Goal: Transaction & Acquisition: Obtain resource

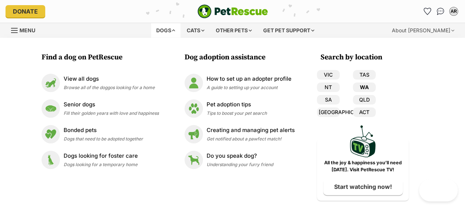
click at [363, 86] on link "WA" at bounding box center [364, 88] width 23 height 10
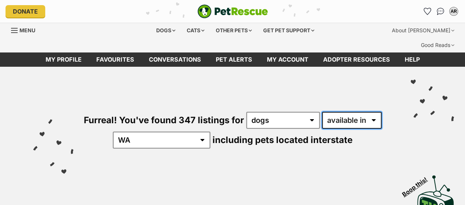
click at [336, 112] on select "available in located in" at bounding box center [352, 120] width 60 height 17
select select "disabled"
click at [322, 112] on select "available in located in" at bounding box center [352, 120] width 60 height 17
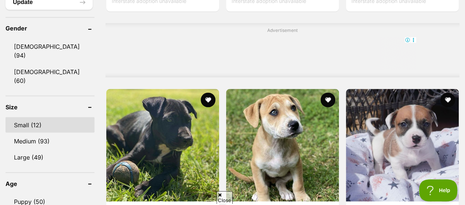
scroll to position [698, 0]
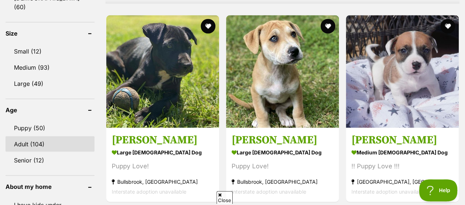
click at [44, 137] on link "Adult (104)" at bounding box center [50, 144] width 89 height 15
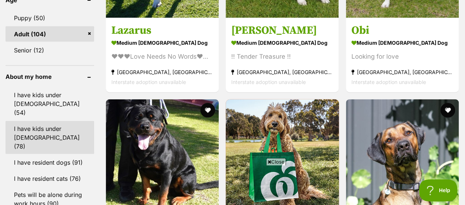
click at [49, 121] on link "I have kids under 12 years old (78)" at bounding box center [50, 137] width 89 height 33
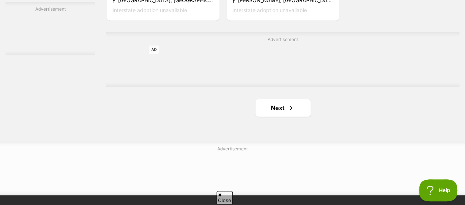
scroll to position [1764, 0]
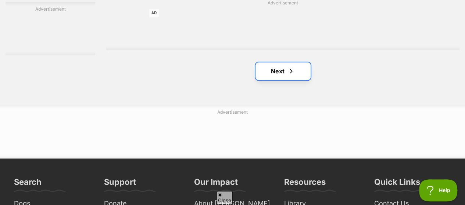
click at [275, 62] on link "Next" at bounding box center [282, 71] width 55 height 18
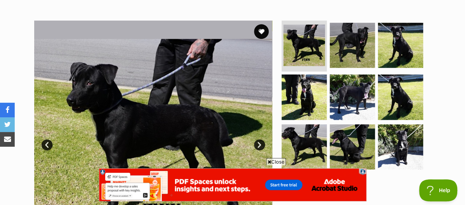
scroll to position [184, 0]
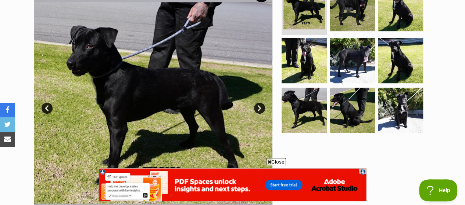
click at [257, 103] on link "Next" at bounding box center [259, 108] width 11 height 11
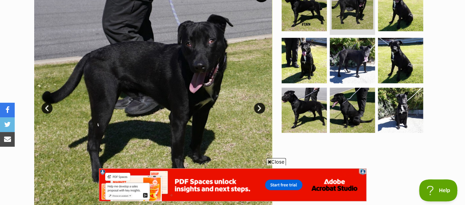
click at [257, 103] on link "Next" at bounding box center [259, 108] width 11 height 11
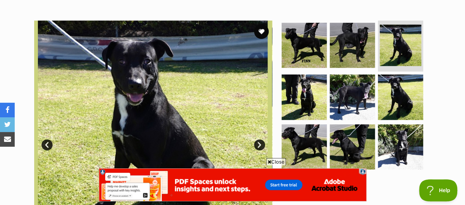
scroll to position [0, 0]
click at [259, 140] on link "Next" at bounding box center [259, 145] width 11 height 11
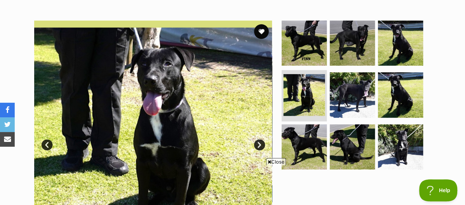
click at [258, 140] on link "Next" at bounding box center [259, 145] width 11 height 11
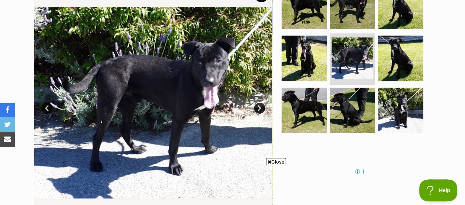
click at [259, 103] on link "Next" at bounding box center [259, 108] width 11 height 11
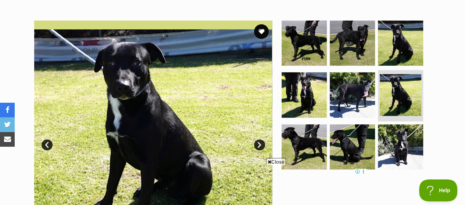
click at [261, 140] on link "Next" at bounding box center [259, 145] width 11 height 11
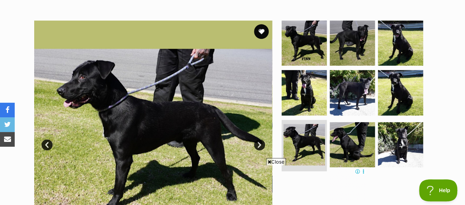
click at [261, 140] on link "Next" at bounding box center [259, 145] width 11 height 11
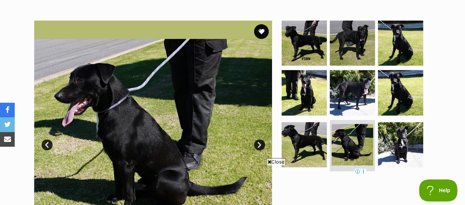
click at [261, 140] on link "Next" at bounding box center [259, 145] width 11 height 11
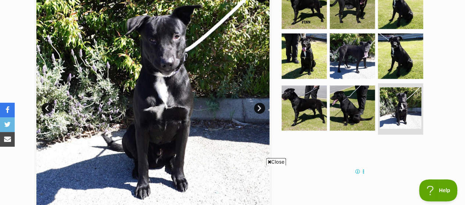
scroll to position [147, 0]
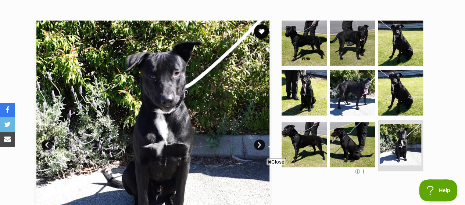
click at [257, 140] on link "Next" at bounding box center [259, 145] width 11 height 11
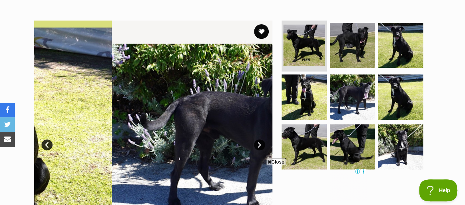
scroll to position [0, 0]
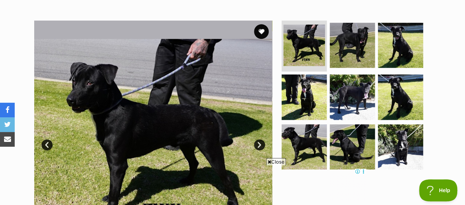
click at [257, 140] on link "Next" at bounding box center [259, 145] width 11 height 11
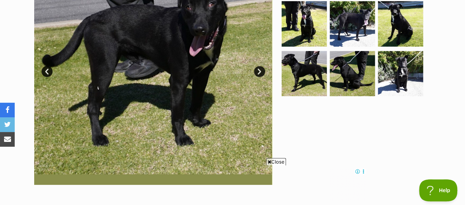
scroll to position [110, 0]
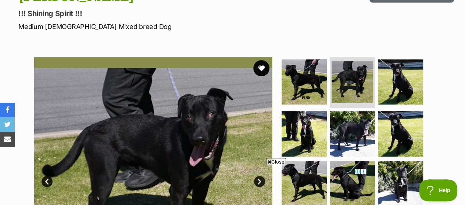
click at [259, 60] on button "favourite" at bounding box center [261, 68] width 16 height 16
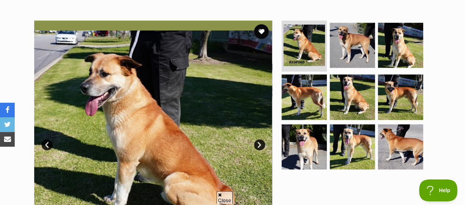
click at [257, 140] on link "Next" at bounding box center [259, 145] width 11 height 11
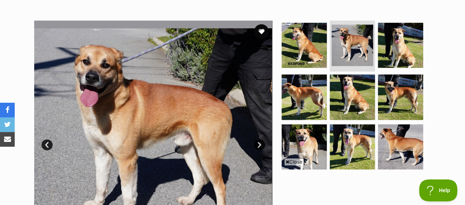
click at [259, 140] on link "Next" at bounding box center [259, 145] width 11 height 11
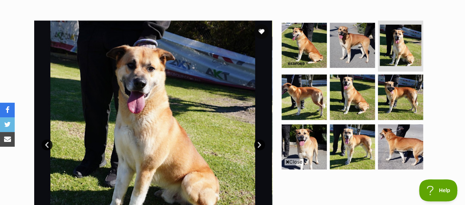
click at [258, 140] on link "Next" at bounding box center [259, 145] width 11 height 11
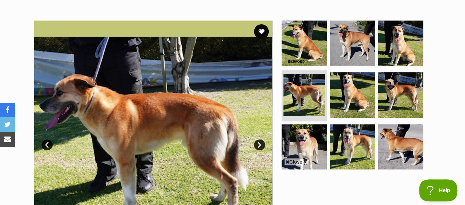
click at [258, 140] on link "Next" at bounding box center [259, 145] width 11 height 11
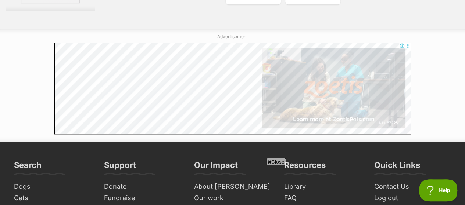
scroll to position [1764, 0]
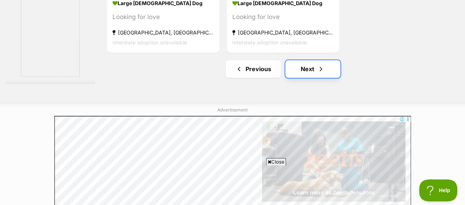
click at [306, 60] on link "Next" at bounding box center [312, 69] width 55 height 18
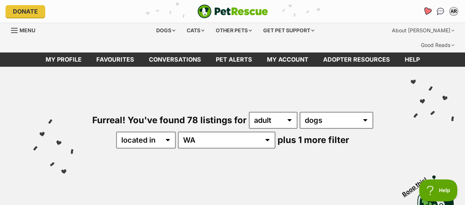
click at [427, 12] on icon "Favourites" at bounding box center [427, 11] width 9 height 8
